Goal: Download file/media

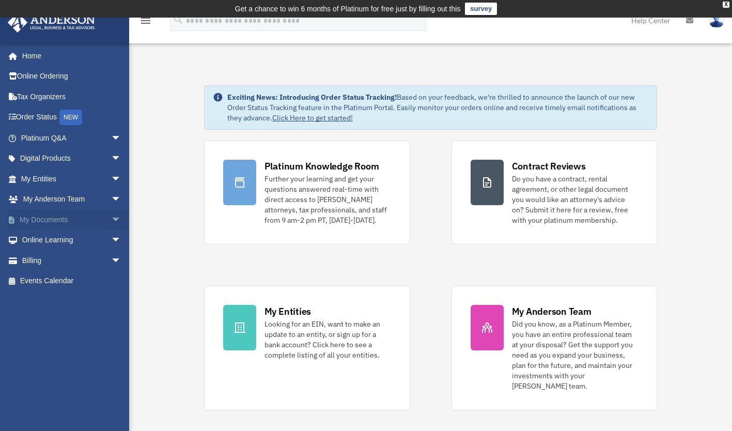
click at [111, 221] on span "arrow_drop_down" at bounding box center [121, 219] width 21 height 21
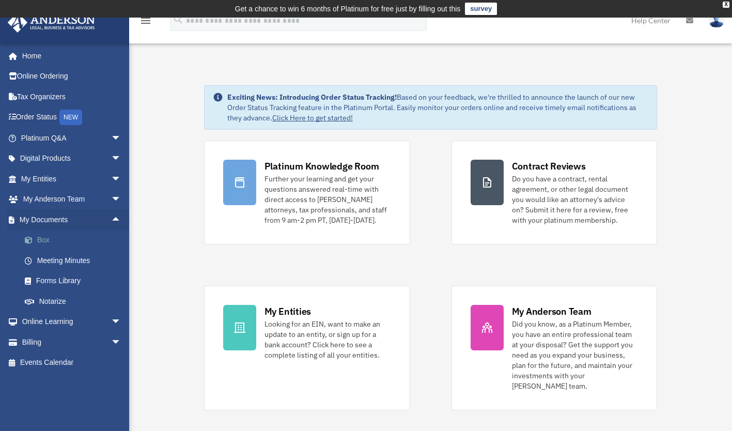
click at [47, 237] on link "Box" at bounding box center [75, 240] width 122 height 21
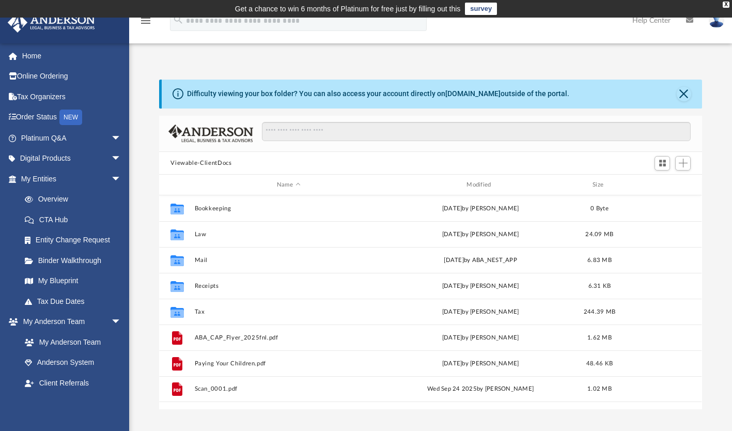
scroll to position [227, 535]
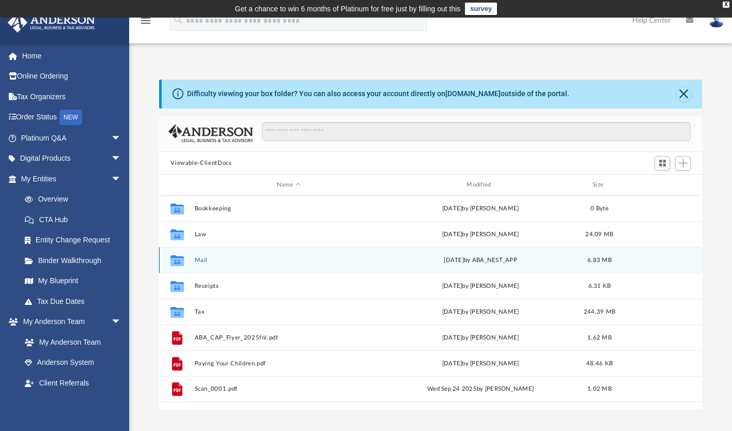
click at [205, 258] on button "Mail" at bounding box center [289, 260] width 188 height 7
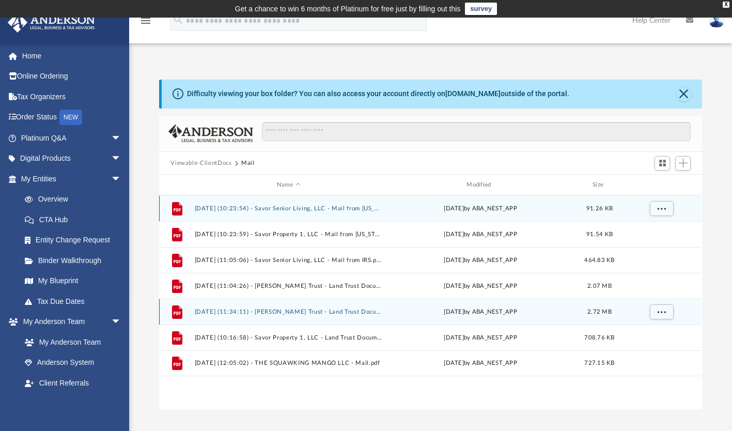
scroll to position [29, 0]
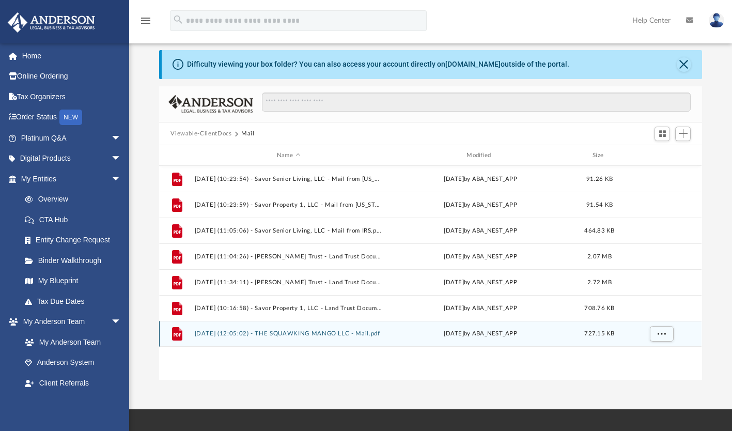
click at [301, 335] on button "[DATE] (12:05:02) - THE SQUAWKING MANGO LLC - Mail.pdf" at bounding box center [289, 334] width 188 height 7
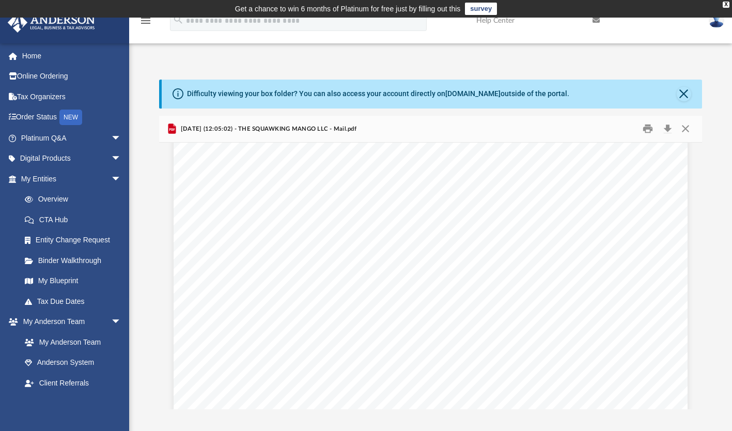
scroll to position [0, 0]
